Goal: Understand process/instructions: Learn how to perform a task or action

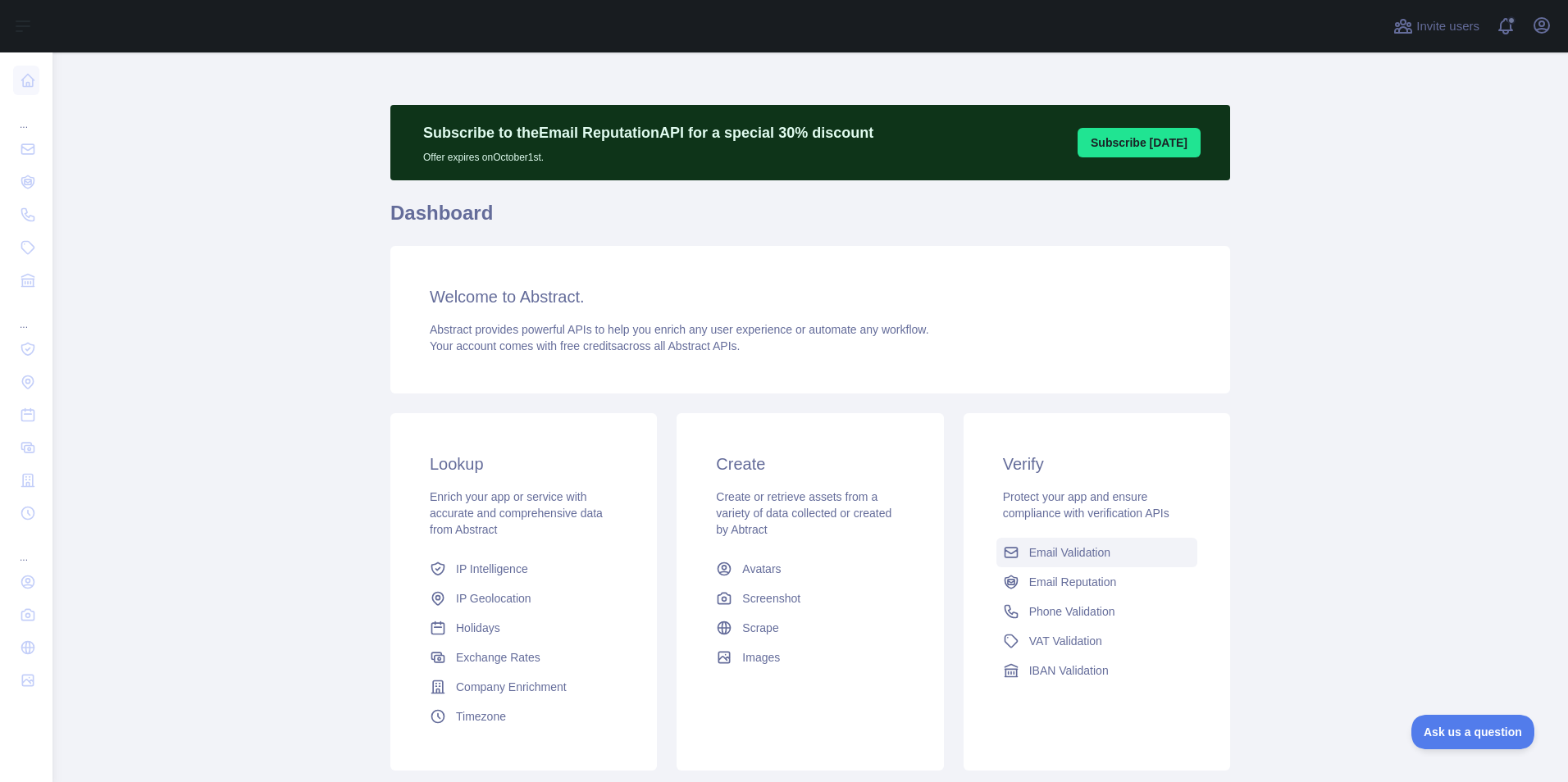
click at [1060, 555] on span "Email Validation" at bounding box center [1071, 552] width 82 height 16
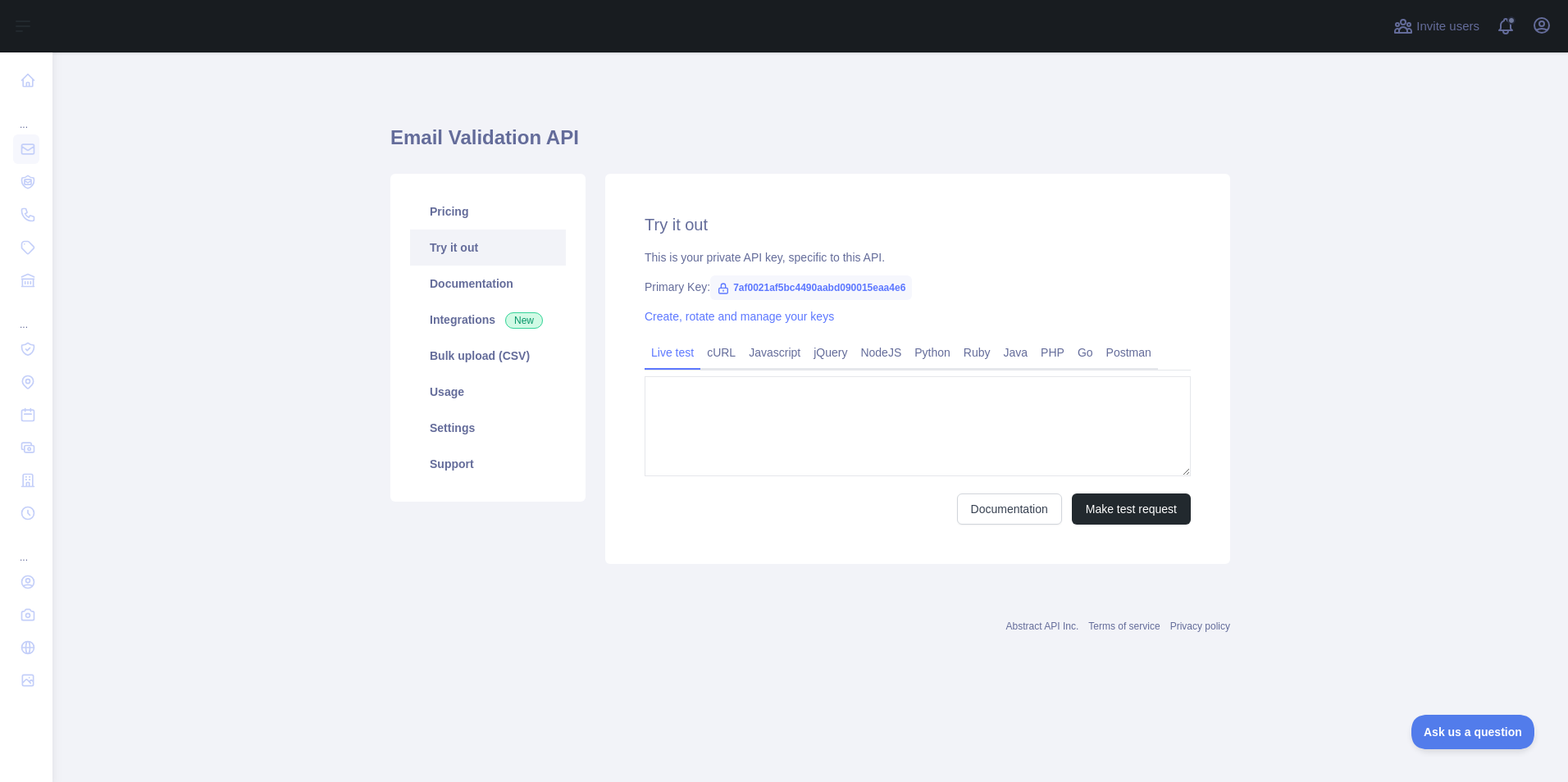
type textarea "**********"
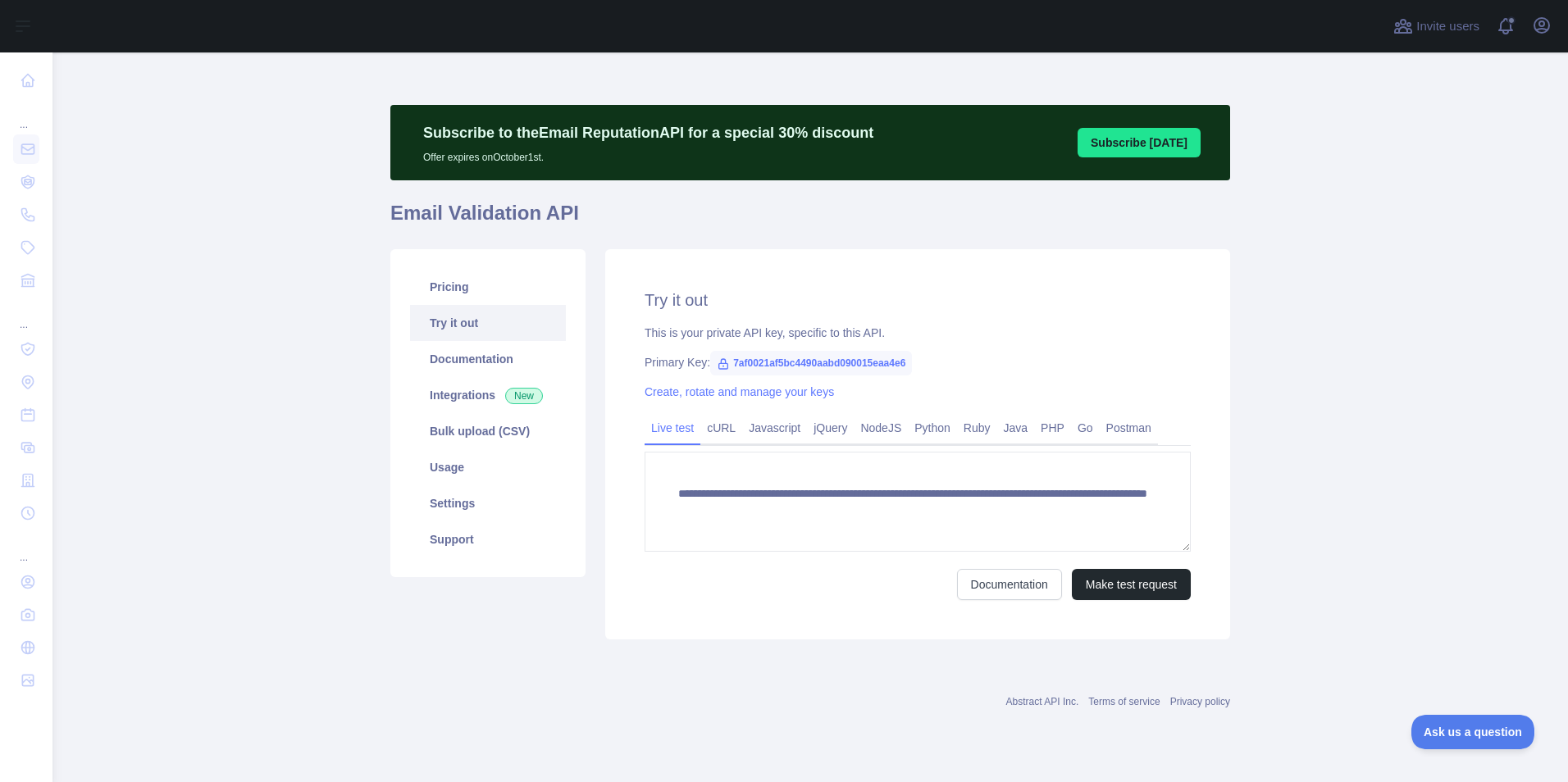
click at [909, 362] on span "7af0021af5bc4490aabd090015eaa4e6" at bounding box center [810, 363] width 202 height 25
drag, startPoint x: 909, startPoint y: 362, endPoint x: 761, endPoint y: 361, distance: 148.0
click at [761, 361] on span "7af0021af5bc4490aabd090015eaa4e6" at bounding box center [810, 363] width 202 height 25
copy span "7af0021af5bc4490aabd090015eaa4e6"
click at [760, 429] on link "Javascript" at bounding box center [775, 428] width 65 height 26
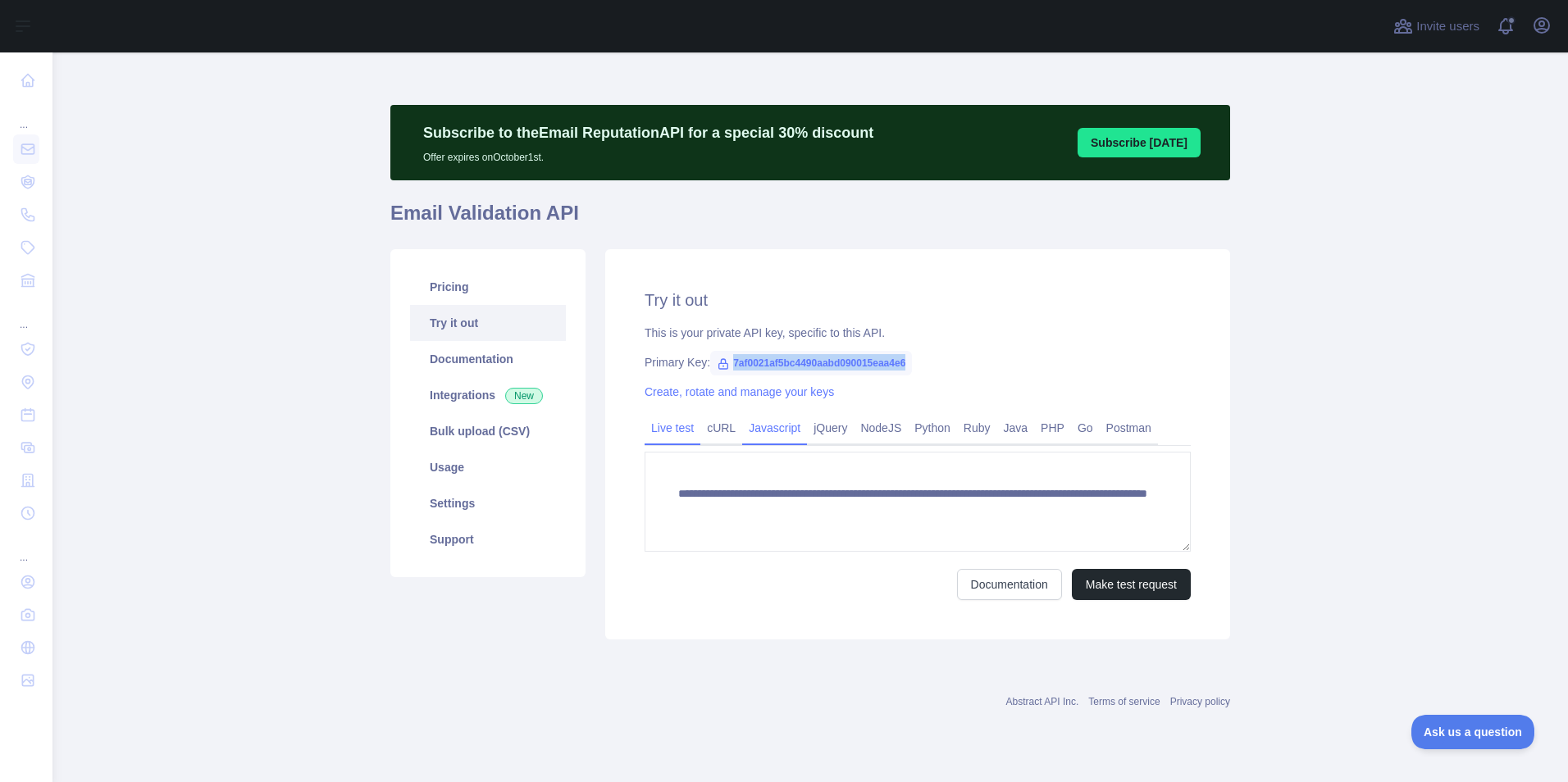
click at [760, 429] on link "Javascript" at bounding box center [775, 428] width 65 height 26
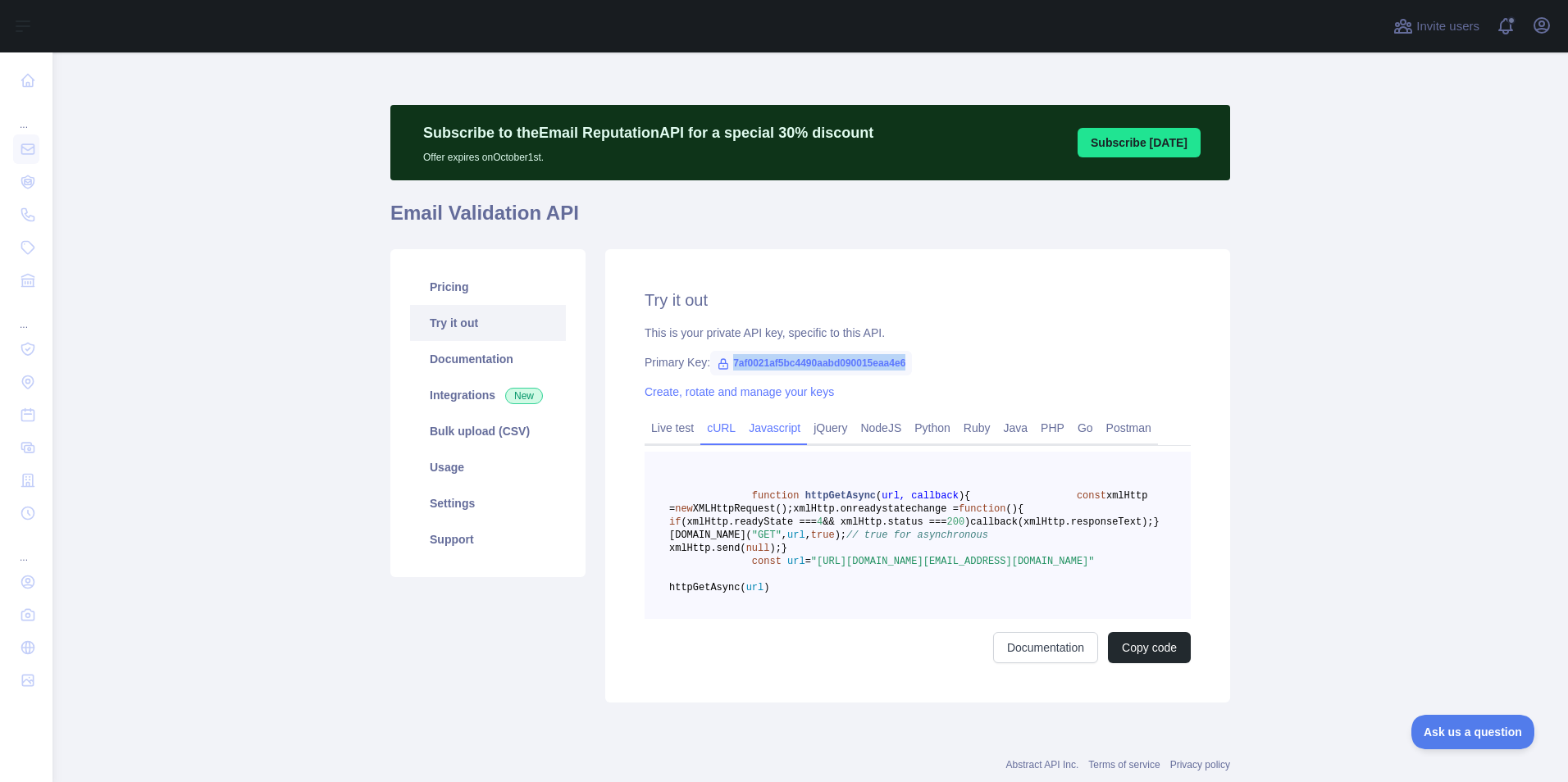
click at [704, 433] on link "cURL" at bounding box center [721, 428] width 42 height 26
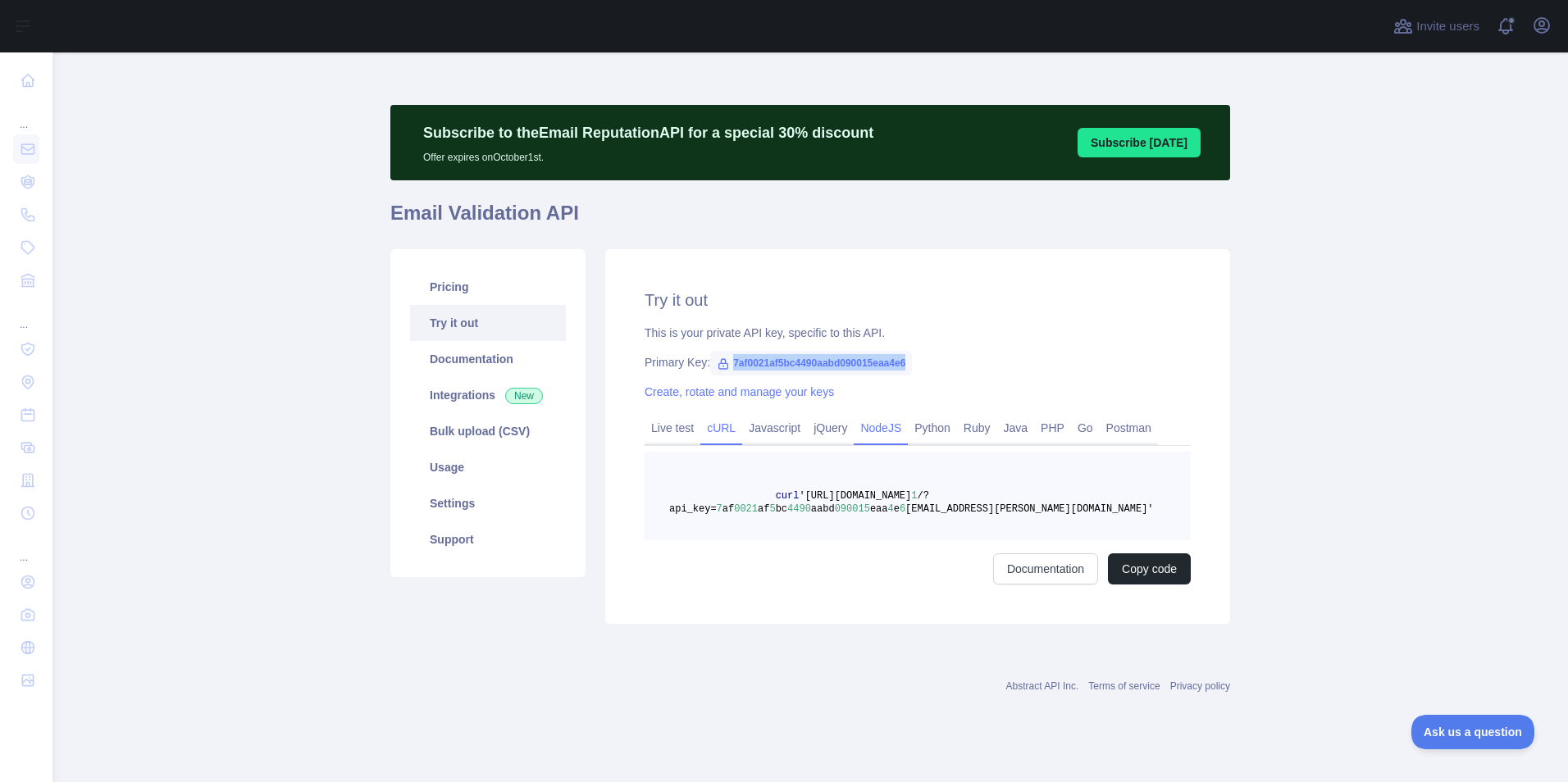
click at [892, 429] on link "NodeJS" at bounding box center [881, 428] width 54 height 26
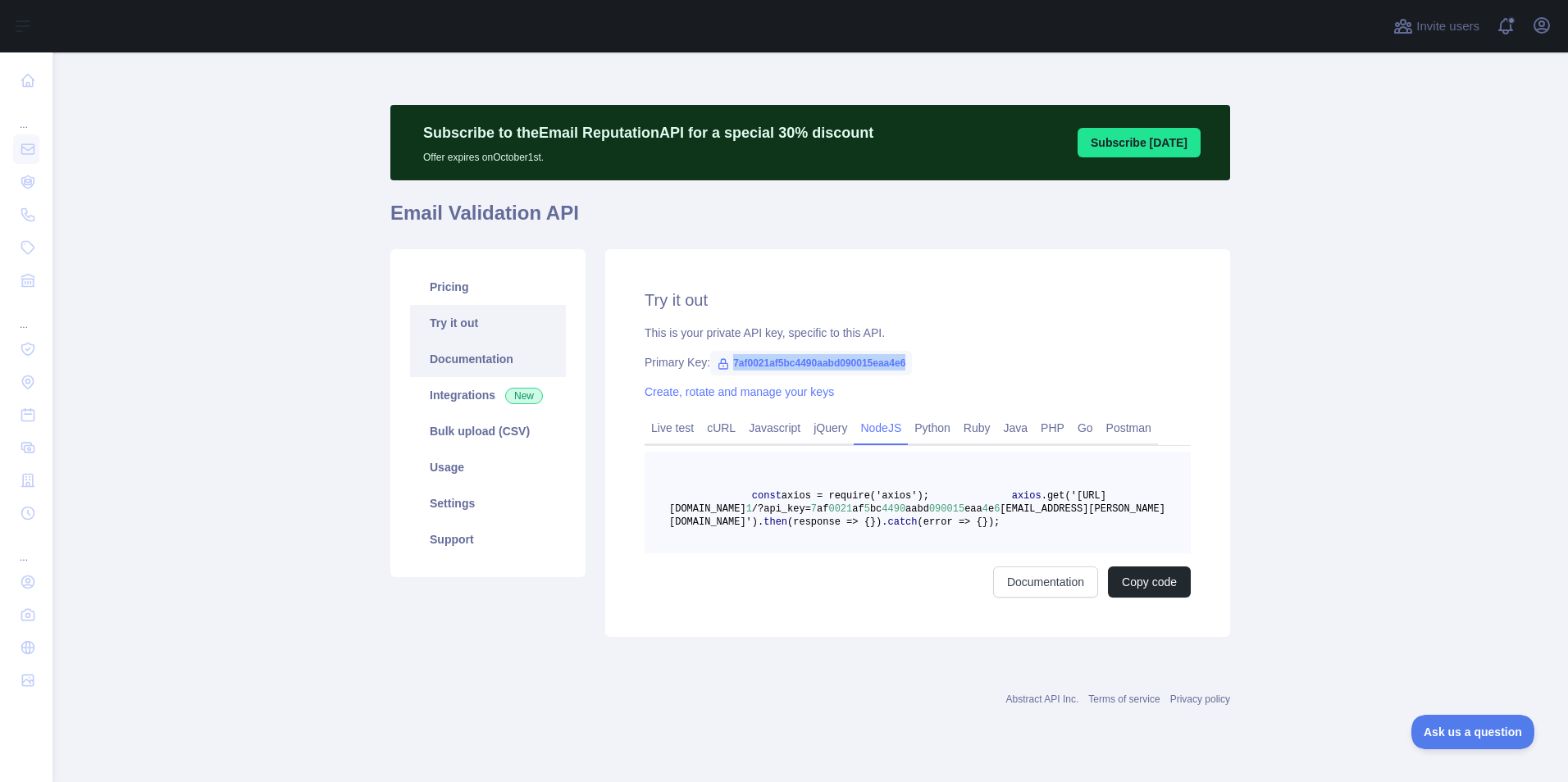
click at [452, 365] on link "Documentation" at bounding box center [487, 359] width 156 height 36
